Goal: Task Accomplishment & Management: Manage account settings

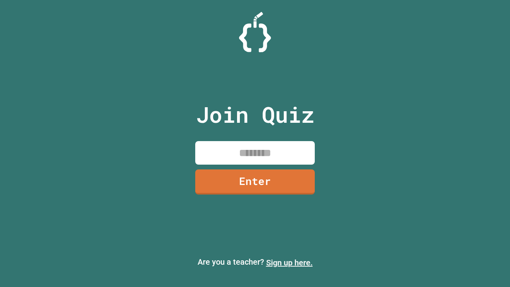
click at [290, 263] on link "Sign up here." at bounding box center [289, 263] width 47 height 10
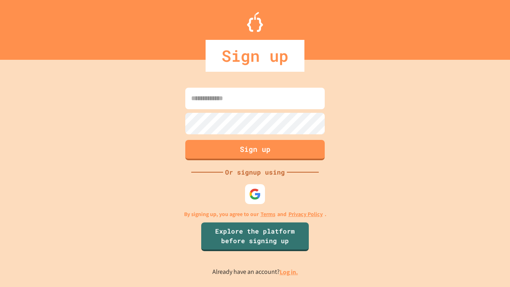
click at [290, 272] on link "Log in." at bounding box center [289, 272] width 18 height 8
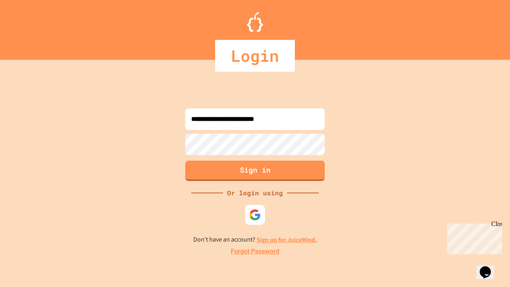
type input "**********"
